Goal: Navigation & Orientation: Find specific page/section

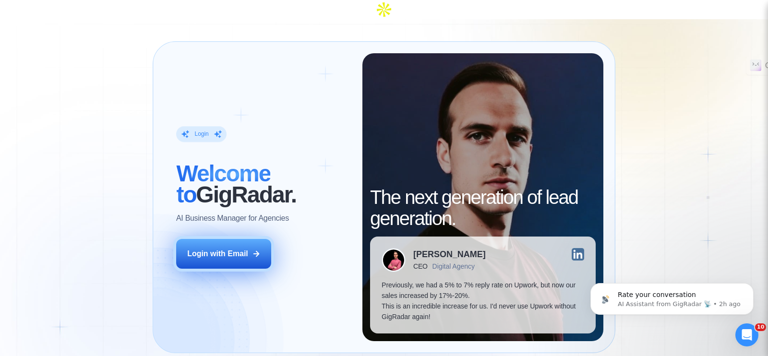
click at [228, 241] on button "Login with Email" at bounding box center [223, 254] width 95 height 30
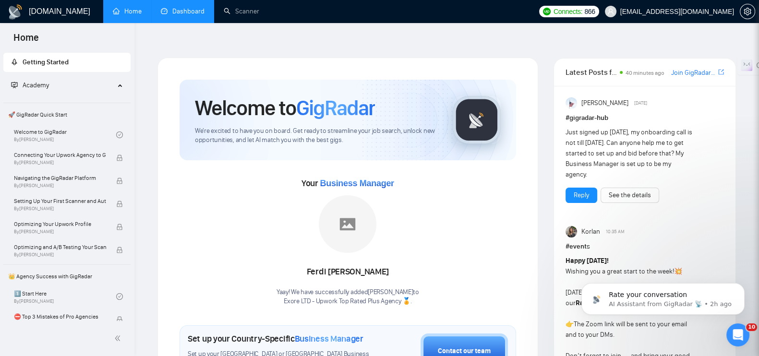
click at [205, 12] on link "Dashboard" at bounding box center [183, 11] width 44 height 8
